Goal: Transaction & Acquisition: Book appointment/travel/reservation

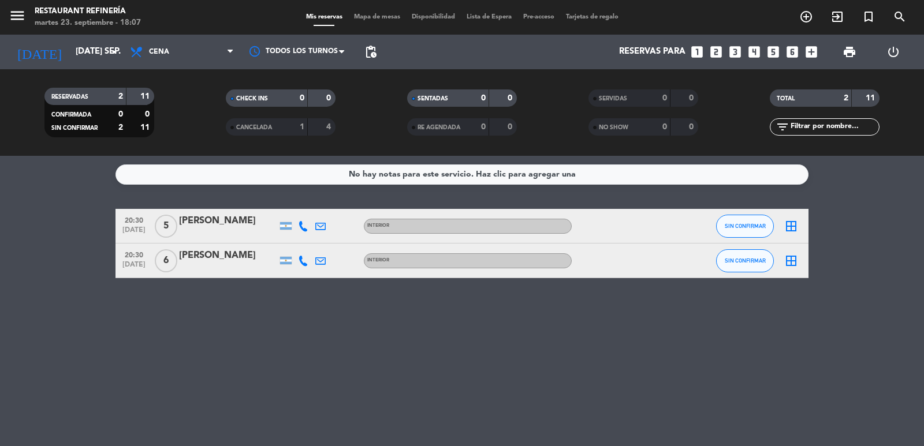
click at [750, 55] on icon "looks_4" at bounding box center [753, 51] width 15 height 15
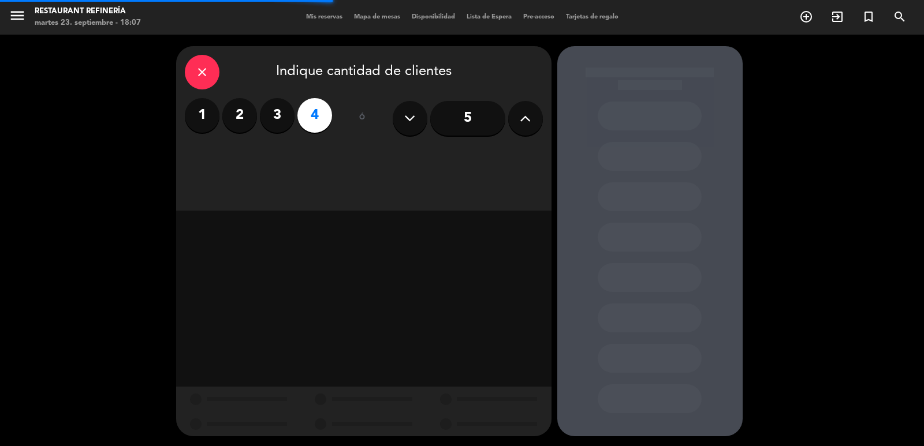
click at [435, 117] on input "5" at bounding box center [467, 118] width 75 height 35
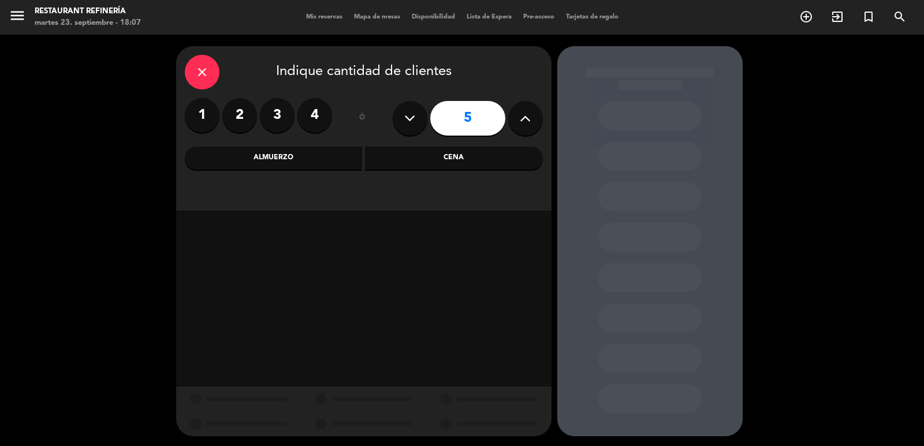
click at [442, 155] on div "Cena" at bounding box center [454, 158] width 178 height 23
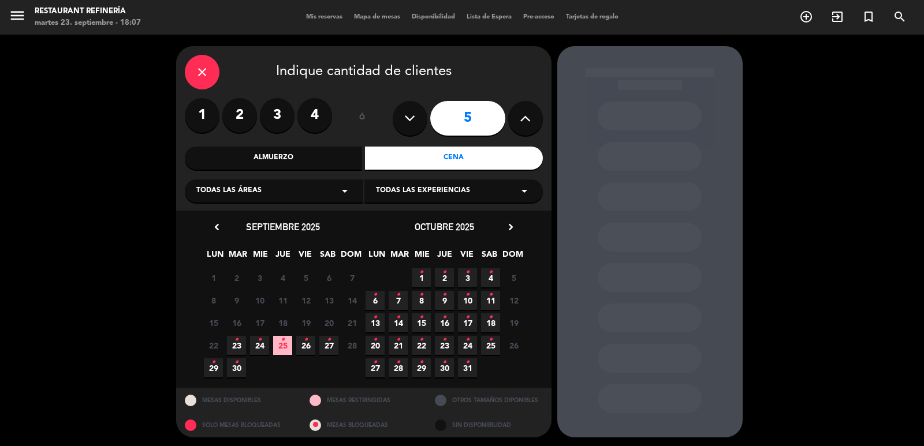
click at [236, 345] on icon "•" at bounding box center [236, 340] width 4 height 18
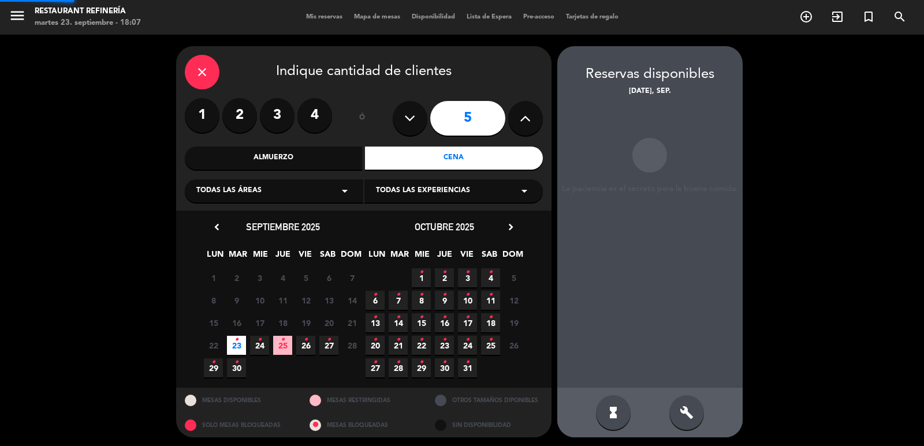
scroll to position [2, 0]
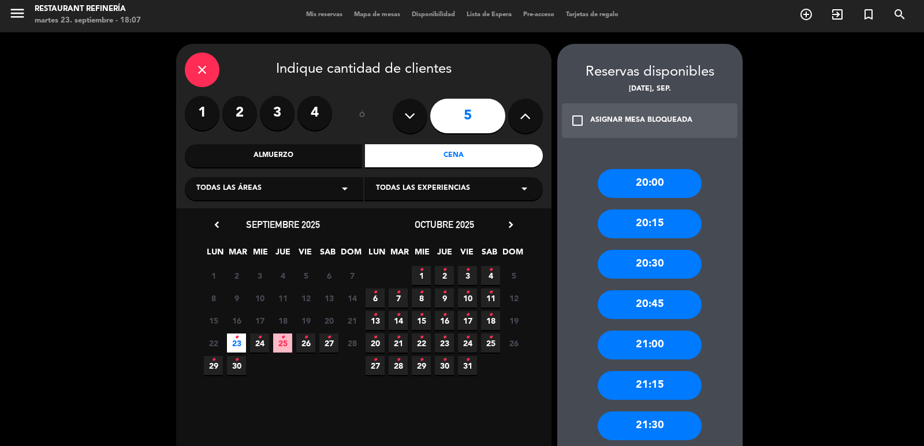
click at [644, 341] on div "21:00" at bounding box center [649, 345] width 104 height 29
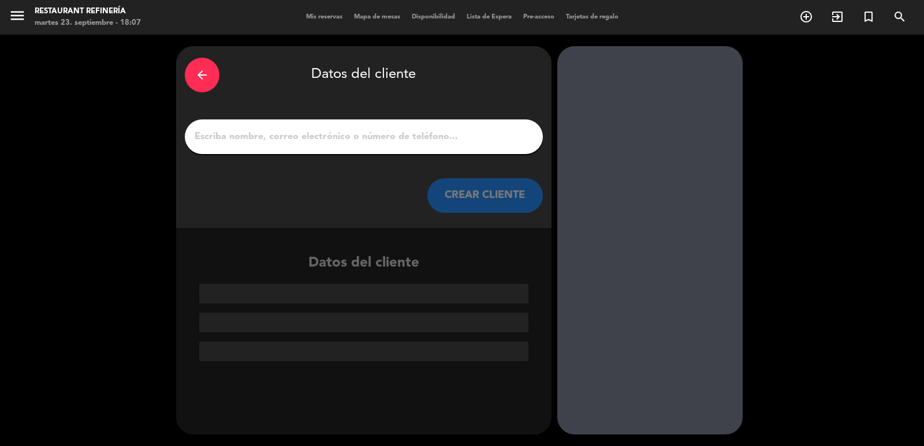
click at [466, 151] on div at bounding box center [364, 136] width 358 height 35
click at [466, 136] on input "1" at bounding box center [363, 137] width 341 height 16
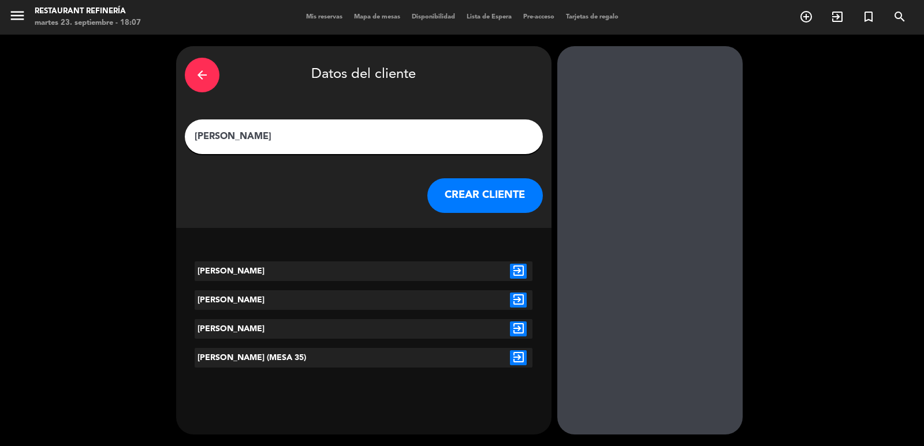
type input "[PERSON_NAME]"
click at [458, 197] on button "CREAR CLIENTE" at bounding box center [484, 195] width 115 height 35
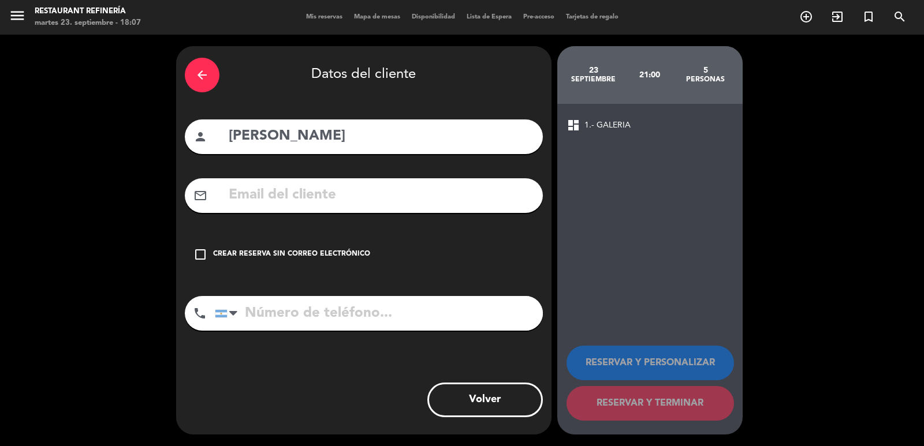
click at [287, 260] on div "check_box_outline_blank Crear reserva sin correo electrónico" at bounding box center [364, 254] width 358 height 35
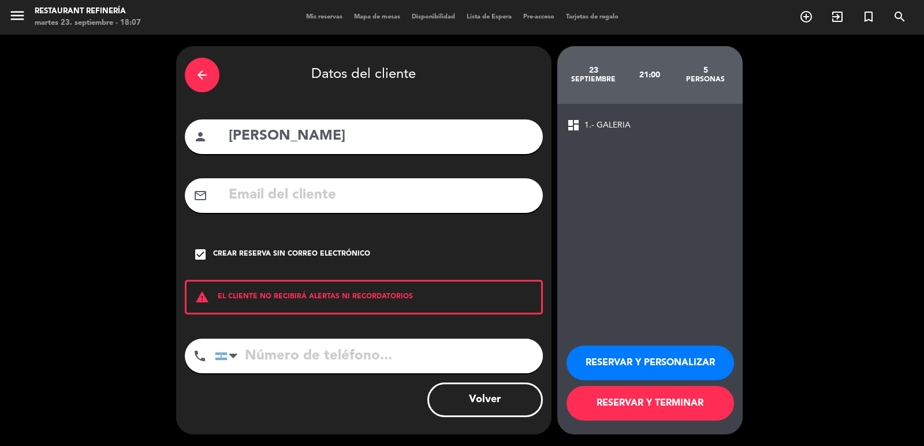
click at [598, 397] on button "RESERVAR Y TERMINAR" at bounding box center [649, 403] width 167 height 35
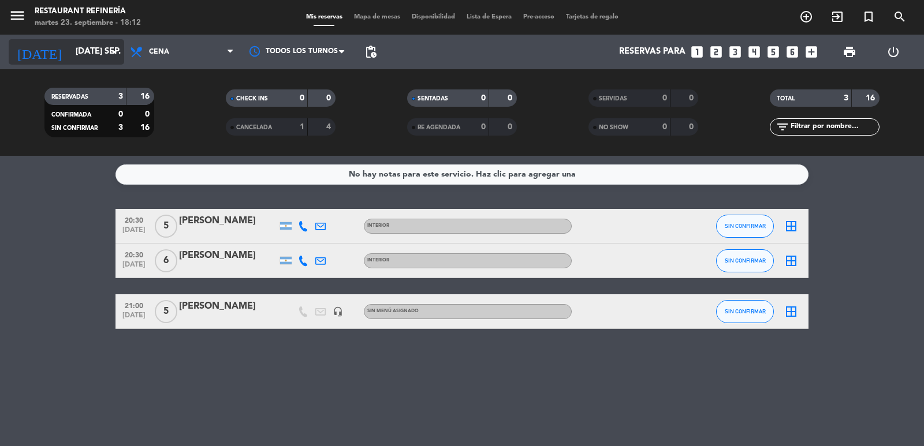
click at [86, 41] on input "[DATE] sep." at bounding box center [125, 52] width 111 height 22
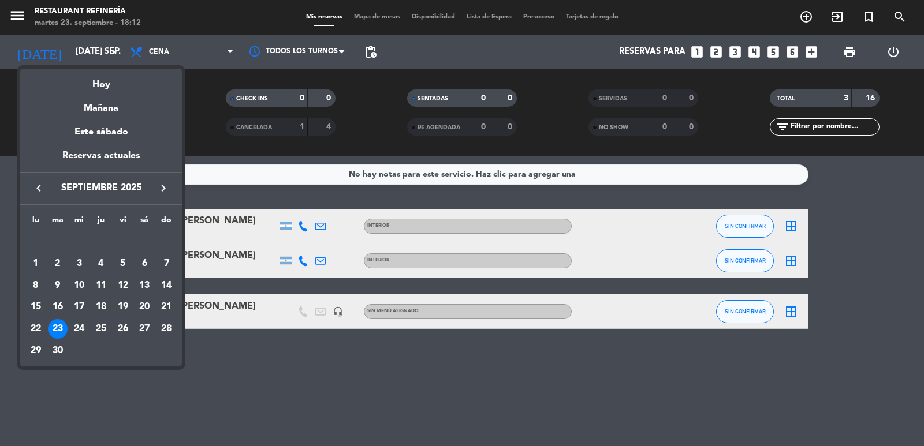
click at [156, 189] on button "keyboard_arrow_right" at bounding box center [163, 188] width 21 height 15
click at [81, 265] on div "1" at bounding box center [79, 264] width 20 height 20
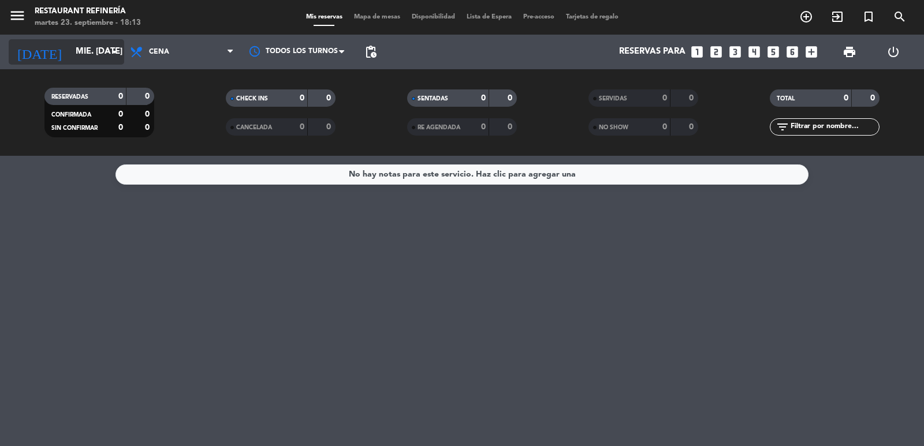
click at [76, 51] on input "mié. [DATE]" at bounding box center [125, 52] width 111 height 22
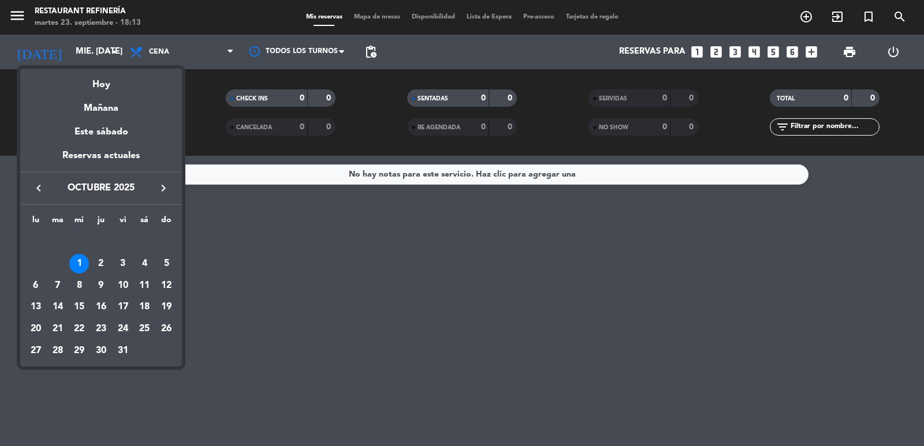
click at [39, 189] on icon "keyboard_arrow_left" at bounding box center [39, 188] width 14 height 14
click at [75, 325] on div "24" at bounding box center [79, 329] width 20 height 20
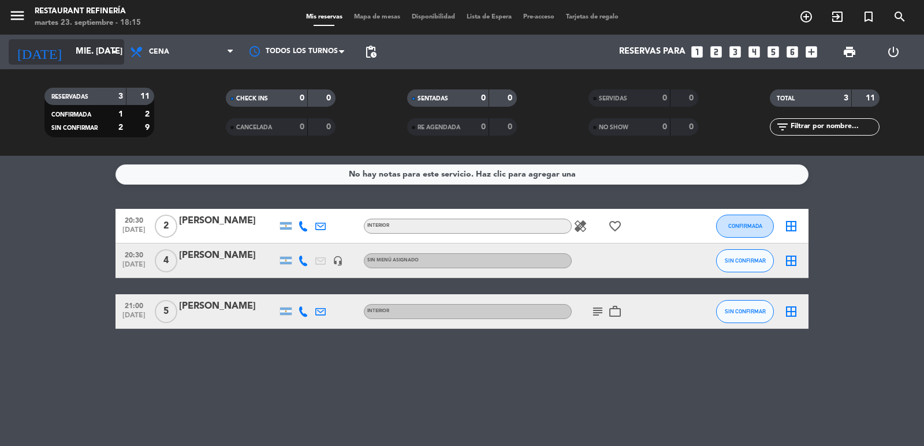
click at [98, 50] on input "mié. [DATE]" at bounding box center [125, 52] width 111 height 22
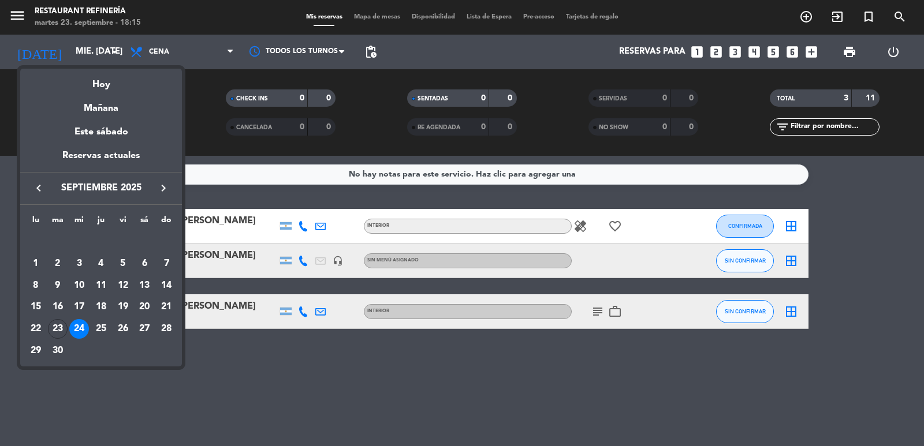
click at [169, 185] on button "keyboard_arrow_right" at bounding box center [163, 188] width 21 height 15
click at [102, 331] on div "23" at bounding box center [101, 329] width 20 height 20
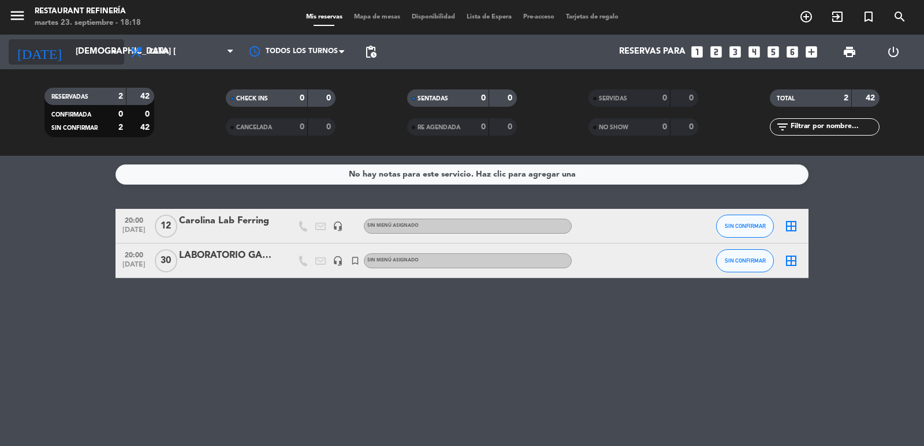
click at [85, 42] on div "[DATE] [DEMOGRAPHIC_DATA] [DATE] arrow_drop_down" at bounding box center [66, 51] width 115 height 25
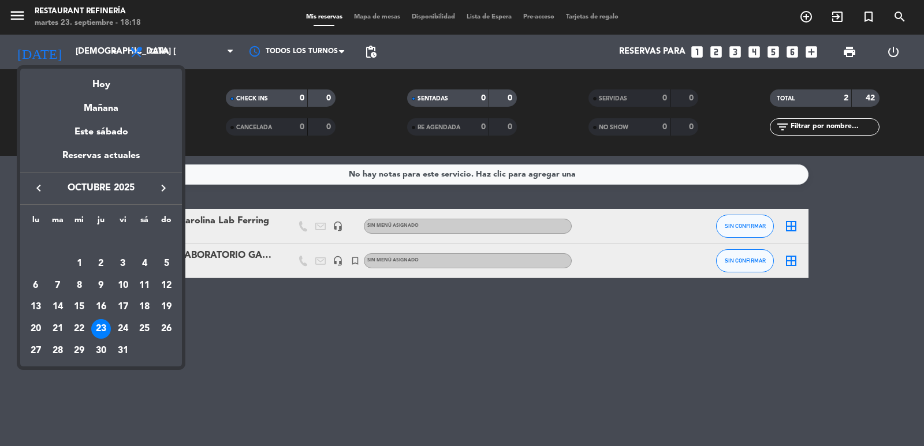
click at [103, 306] on div "16" at bounding box center [101, 307] width 20 height 20
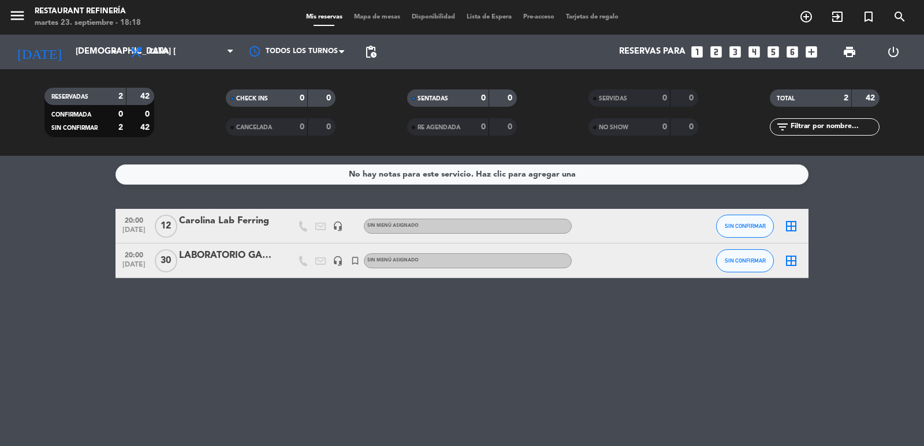
type input "[DEMOGRAPHIC_DATA] [DATE]"
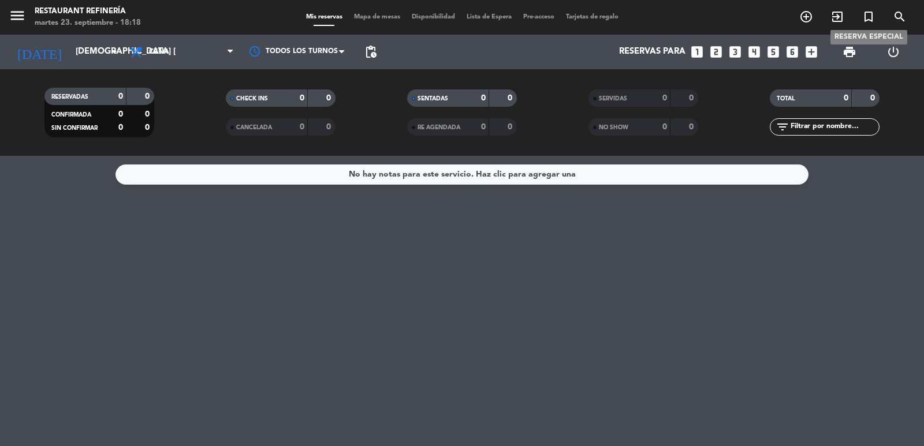
click at [868, 14] on icon "turned_in_not" at bounding box center [868, 17] width 14 height 14
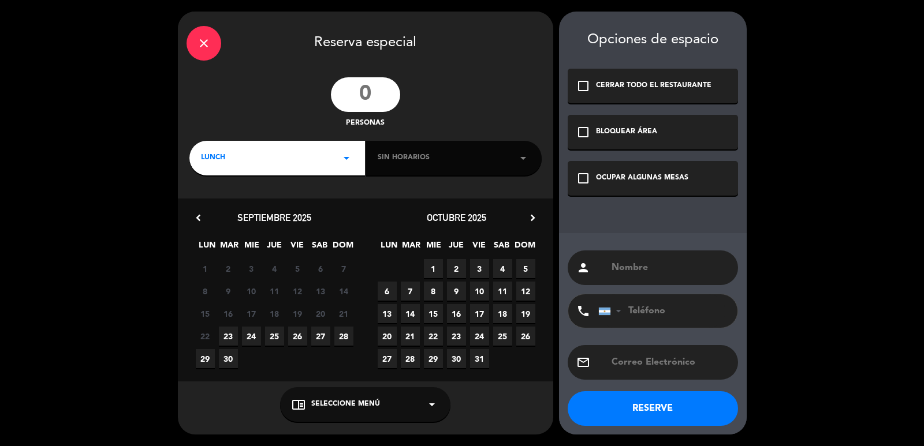
click at [364, 94] on input "number" at bounding box center [365, 94] width 69 height 35
type input "40"
click at [244, 155] on div "LUNCH arrow_drop_down" at bounding box center [276, 158] width 175 height 35
click at [209, 199] on div "Almuerzo Cena" at bounding box center [276, 191] width 175 height 66
click at [209, 204] on div "Cena" at bounding box center [277, 207] width 152 height 12
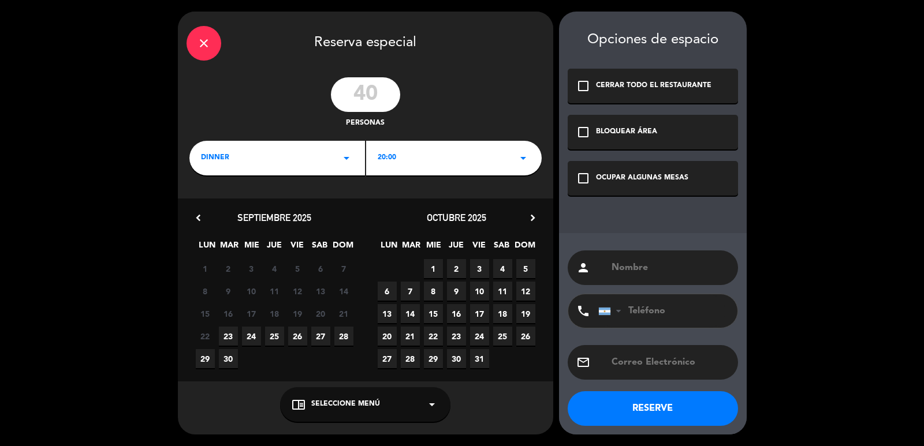
click at [624, 128] on div "BLOQUEAR ÁREA" at bounding box center [626, 132] width 61 height 12
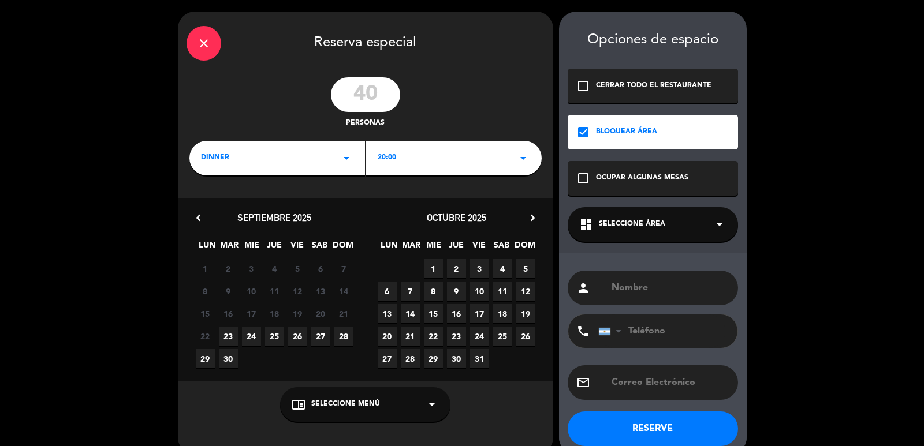
click at [640, 230] on div "dashboard Seleccione Área arrow_drop_down" at bounding box center [652, 224] width 170 height 35
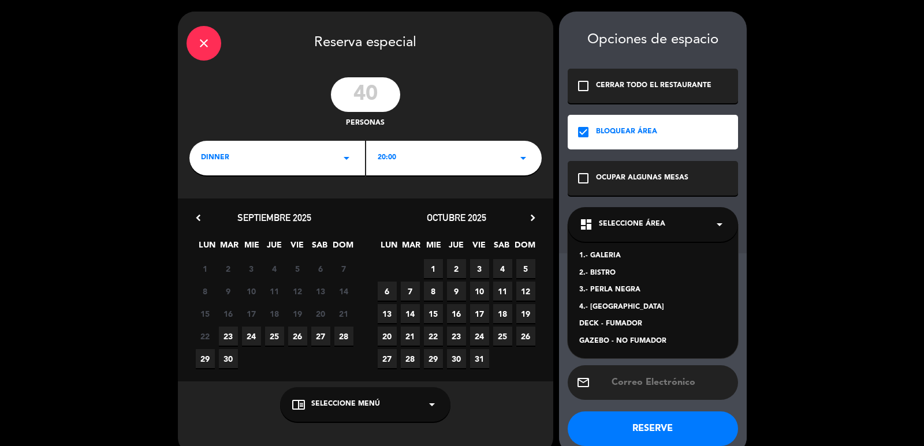
click at [600, 307] on div "4.- [GEOGRAPHIC_DATA]" at bounding box center [652, 308] width 147 height 12
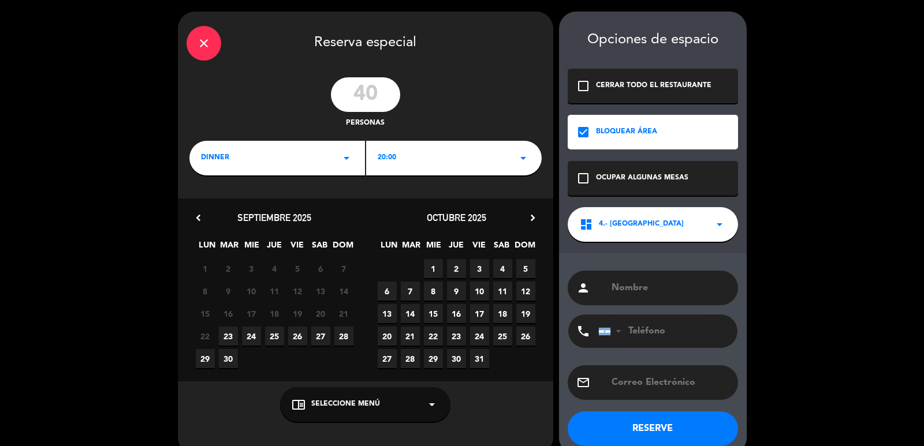
click at [611, 238] on div "dashboard 4.- DARWIN arrow_drop_down" at bounding box center [652, 224] width 170 height 35
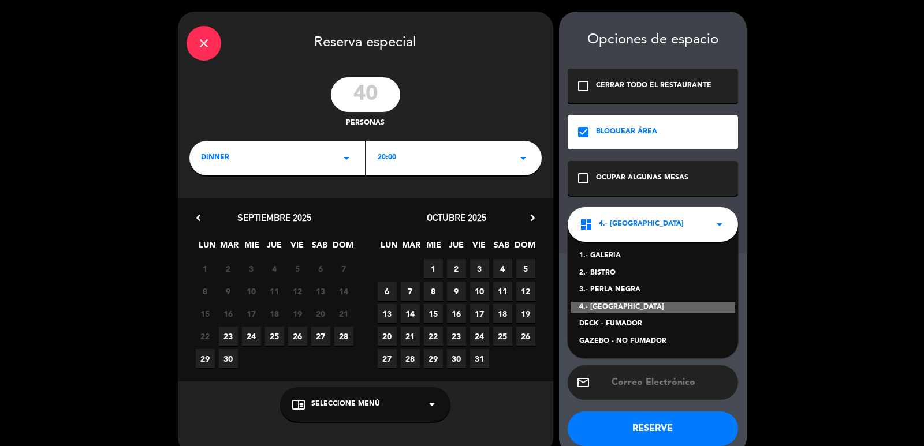
click at [609, 256] on div "1.- GALERIA" at bounding box center [652, 257] width 147 height 12
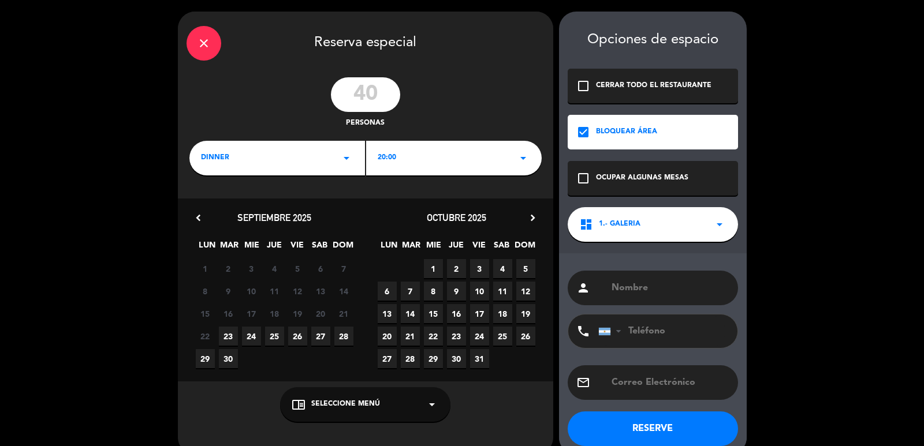
click at [664, 283] on input "text" at bounding box center [669, 288] width 119 height 16
click at [682, 291] on input "GITEP ([PERSON_NAME])" at bounding box center [669, 288] width 119 height 16
click at [680, 287] on input "GITEP ([PERSON_NAME])" at bounding box center [669, 288] width 119 height 16
type input "GITEP ([PERSON_NAME])"
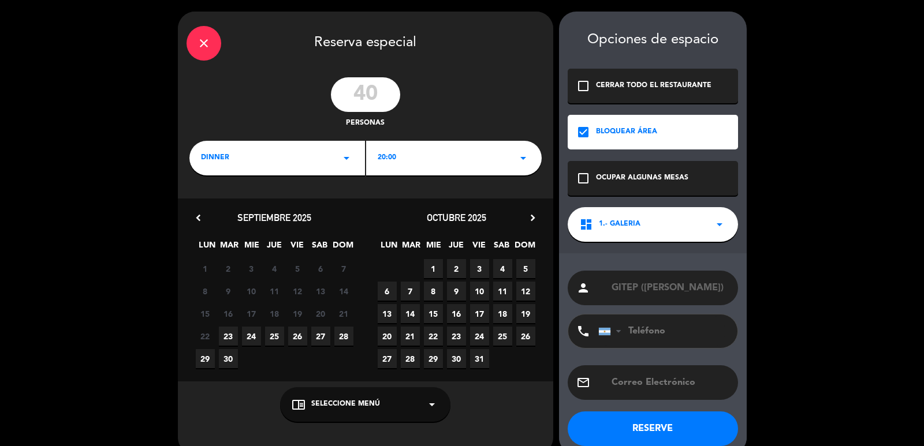
scroll to position [0, 0]
click at [459, 314] on span "16" at bounding box center [456, 313] width 19 height 19
click at [435, 165] on div "20:00 arrow_drop_down" at bounding box center [453, 158] width 175 height 35
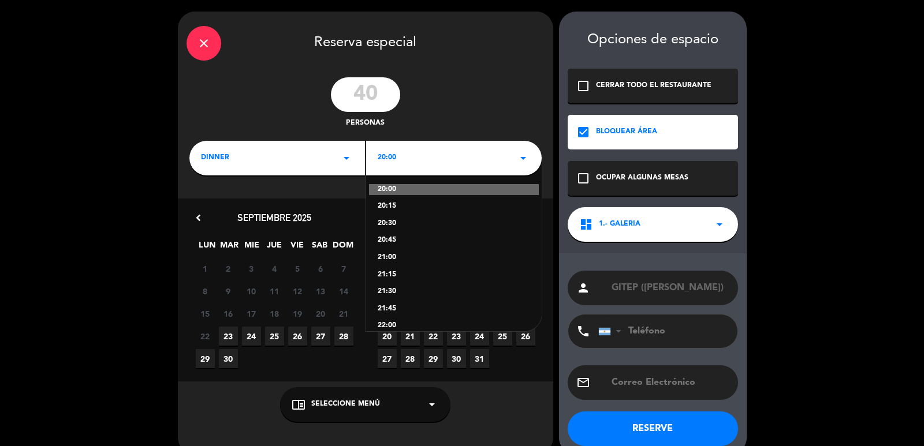
click at [393, 221] on div "20:30" at bounding box center [454, 224] width 152 height 12
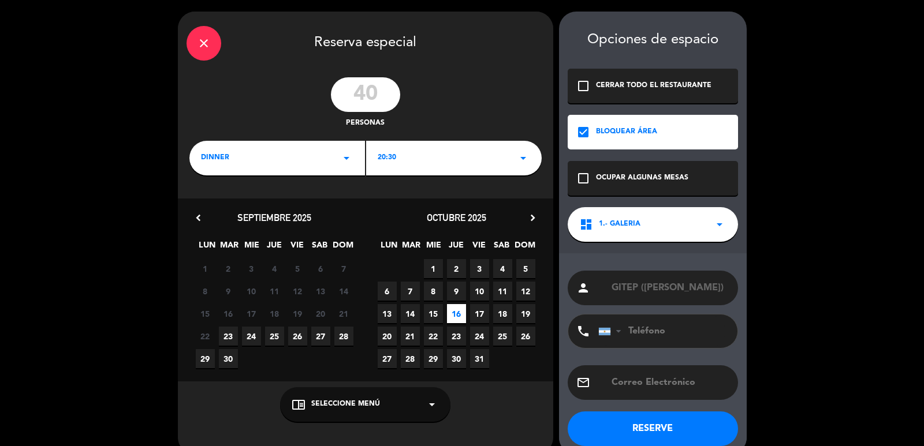
click at [586, 428] on button "RESERVE" at bounding box center [652, 429] width 170 height 35
